Goal: Task Accomplishment & Management: Complete application form

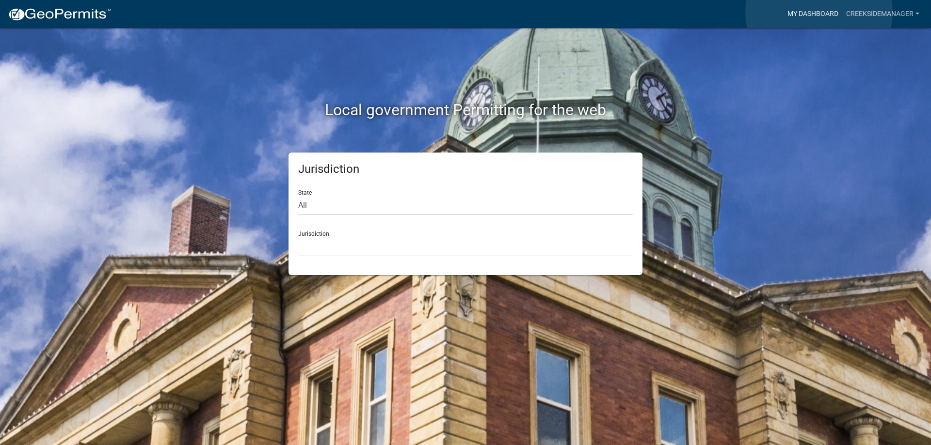
click at [819, 12] on link "My Dashboard" at bounding box center [812, 14] width 59 height 18
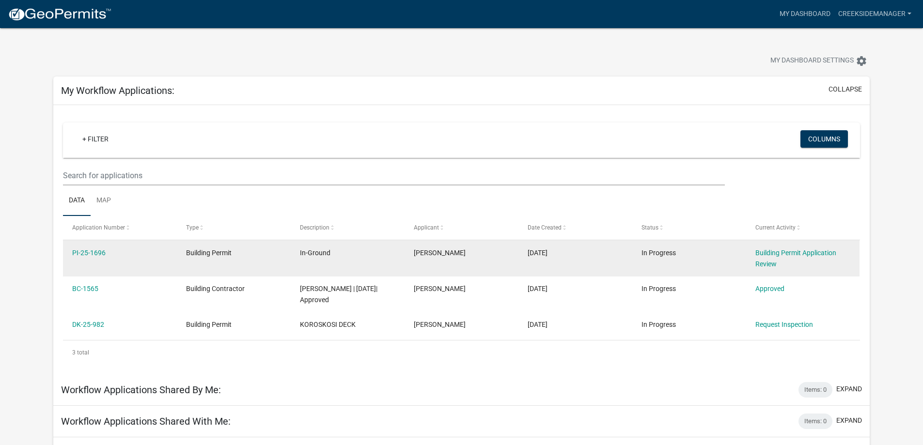
click at [776, 257] on div "Building Permit Application Review" at bounding box center [803, 259] width 95 height 22
click at [81, 252] on link "PI-25-1696" at bounding box center [88, 253] width 33 height 8
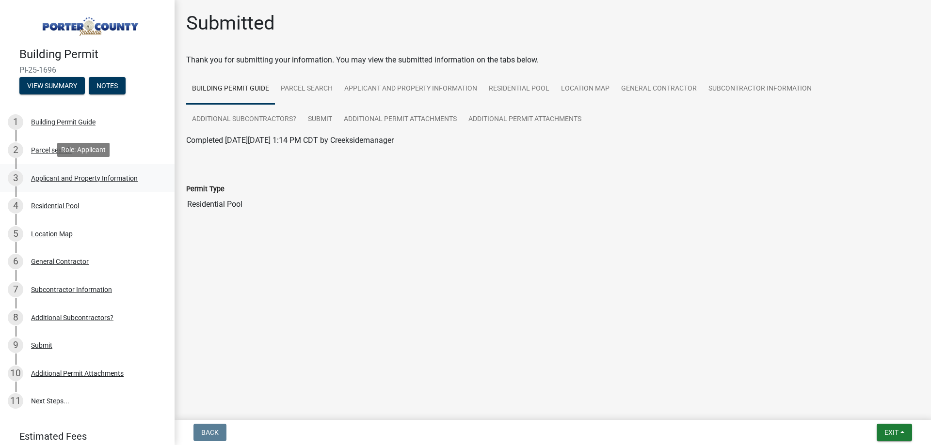
click at [50, 176] on div "Applicant and Property Information" at bounding box center [84, 178] width 107 height 7
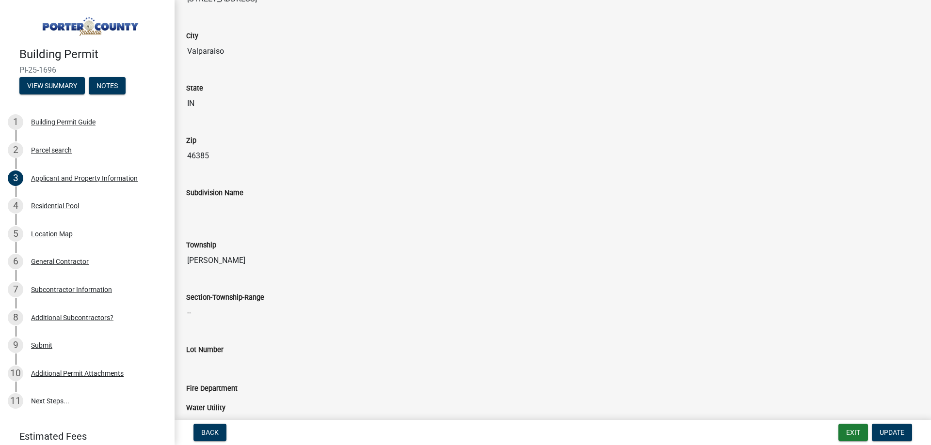
scroll to position [64, 0]
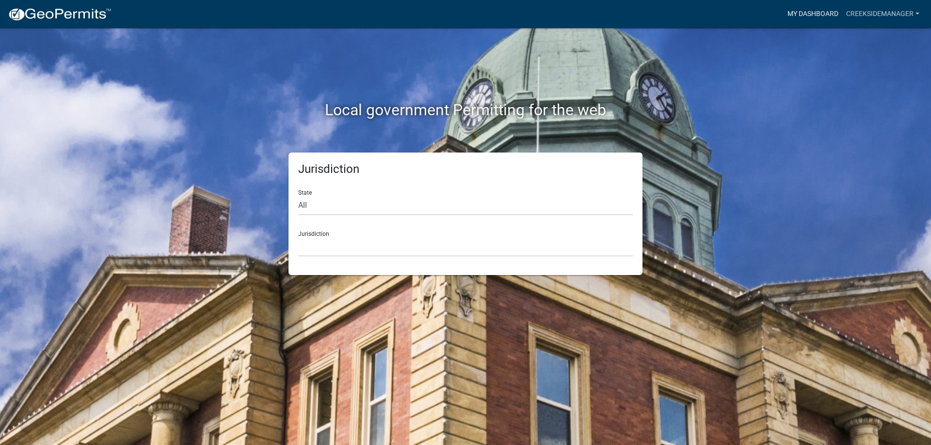
click at [812, 11] on link "My Dashboard" at bounding box center [812, 14] width 59 height 18
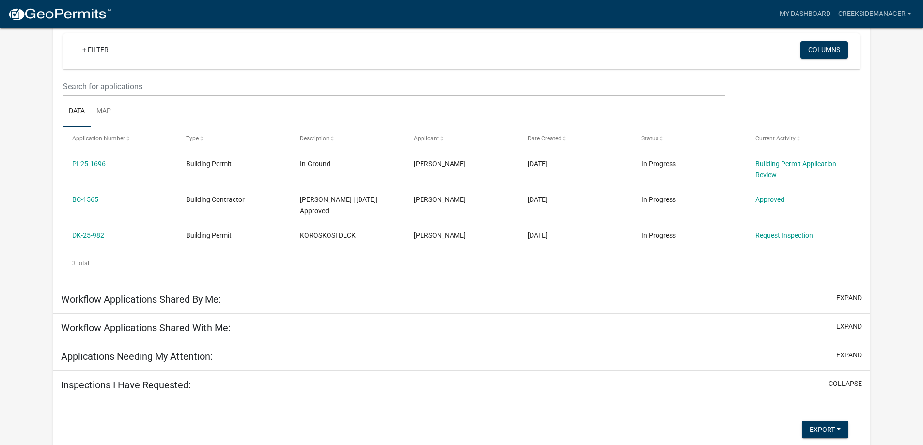
scroll to position [89, 0]
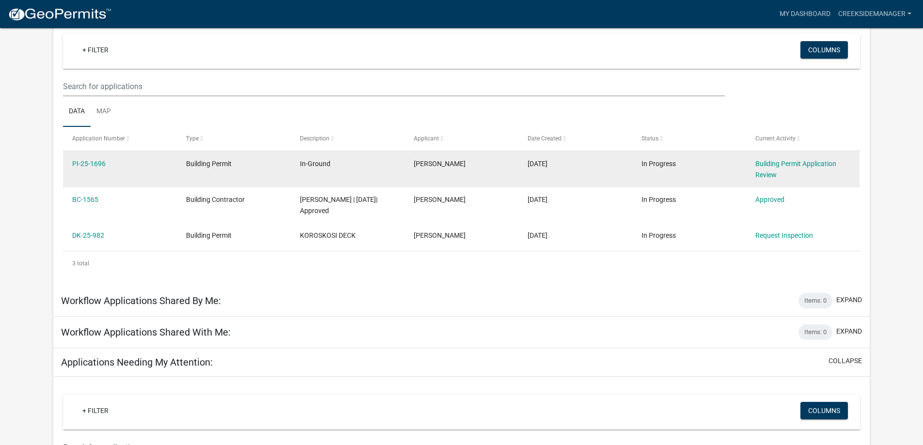
drag, startPoint x: 115, startPoint y: 166, endPoint x: 83, endPoint y: 168, distance: 32.0
click at [67, 165] on datatable-body-cell "PI-25-1696" at bounding box center [120, 169] width 114 height 36
copy link "PI-25-1696"
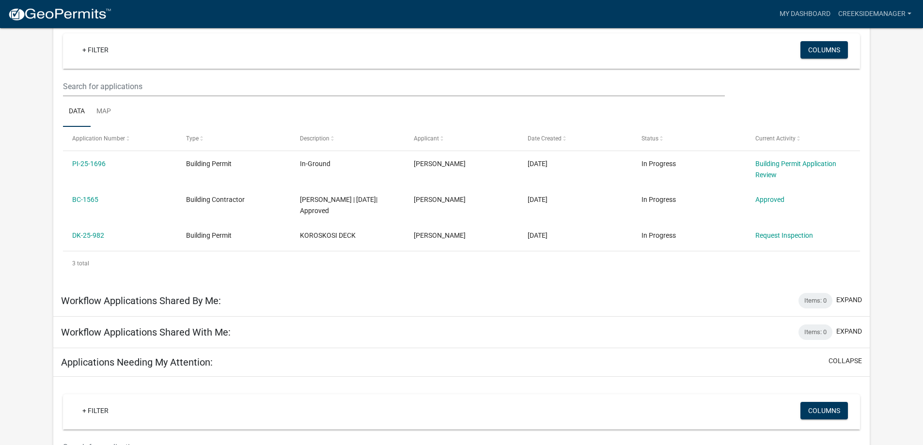
click at [245, 59] on div "+ Filter" at bounding box center [329, 51] width 525 height 20
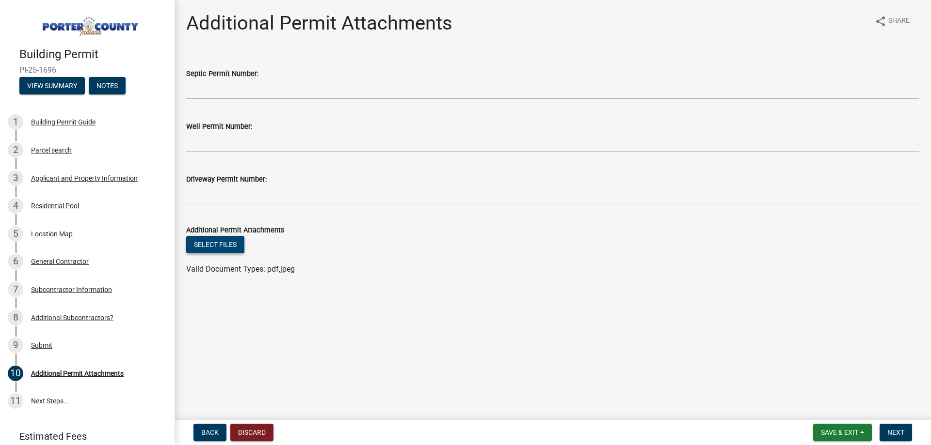
click at [221, 247] on button "Select files" at bounding box center [215, 244] width 58 height 17
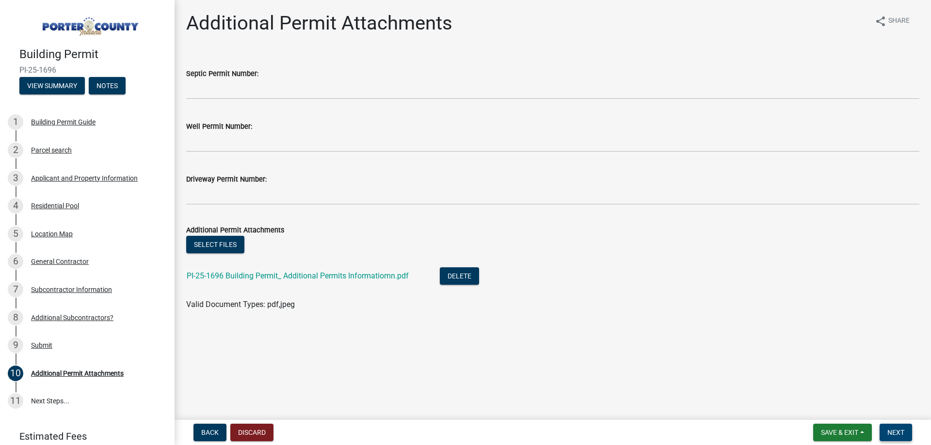
click at [902, 429] on span "Next" at bounding box center [895, 433] width 17 height 8
